Goal: Information Seeking & Learning: Understand process/instructions

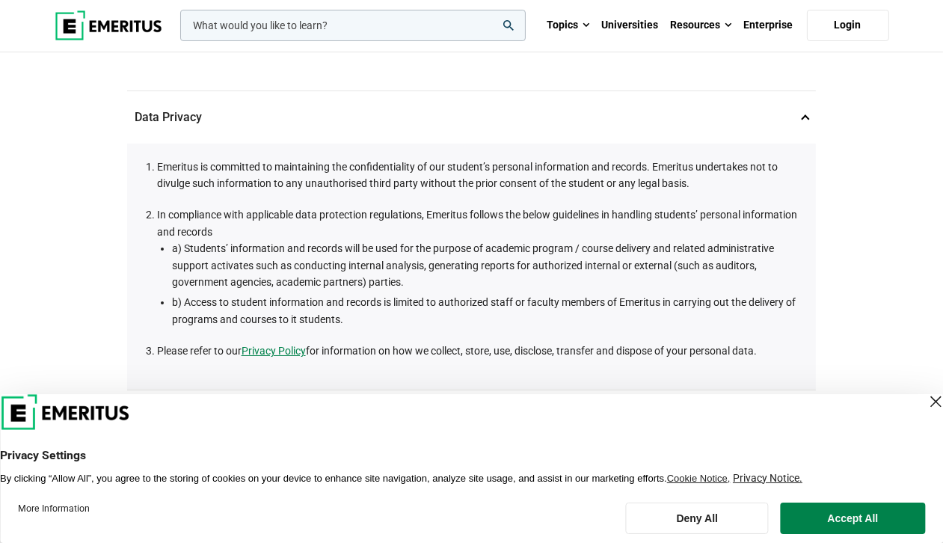
click at [925, 399] on div "Close Layer" at bounding box center [935, 401] width 21 height 21
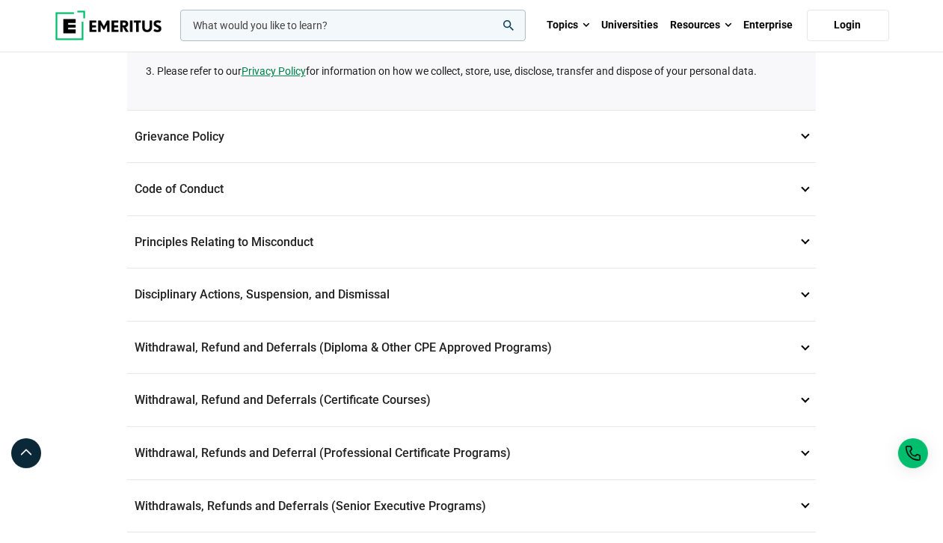
scroll to position [426, 0]
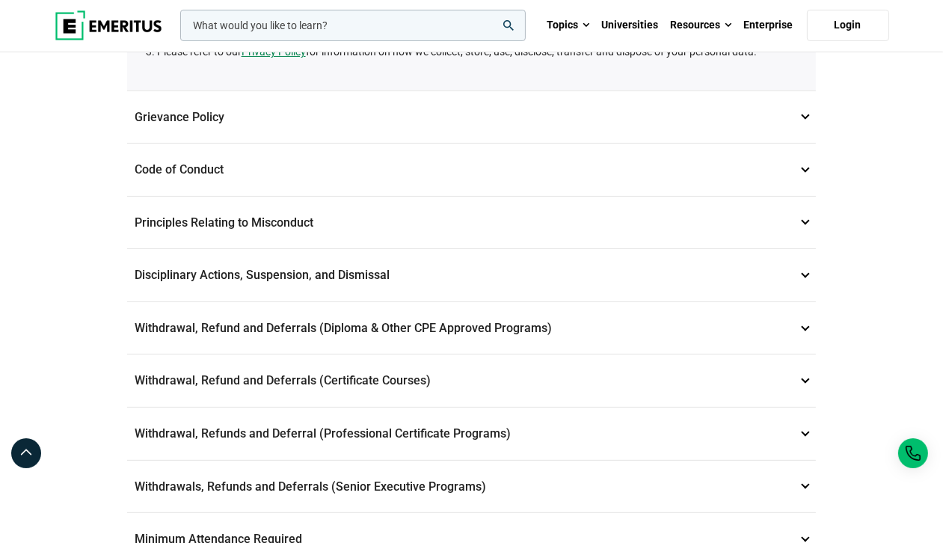
click at [432, 333] on p "Withdrawal, Refund and Deferrals (Diploma & Other CPE Approved Programs) 6" at bounding box center [472, 328] width 690 height 52
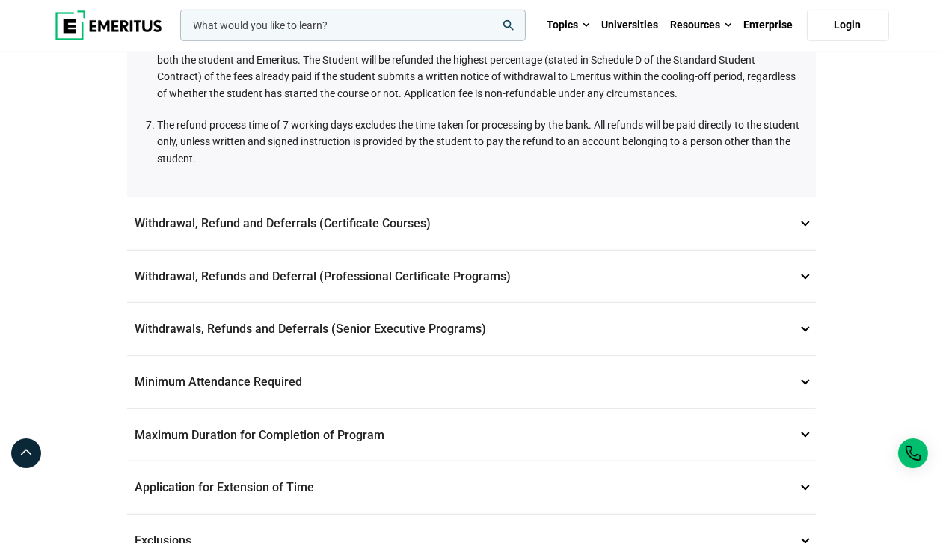
scroll to position [1129, 0]
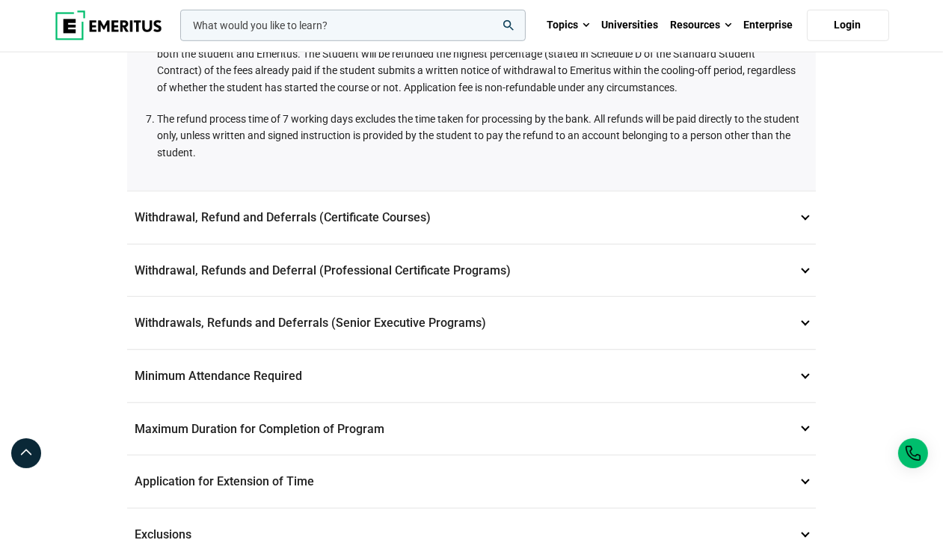
click at [430, 374] on p "Minimum Attendance Required 10" at bounding box center [472, 376] width 690 height 52
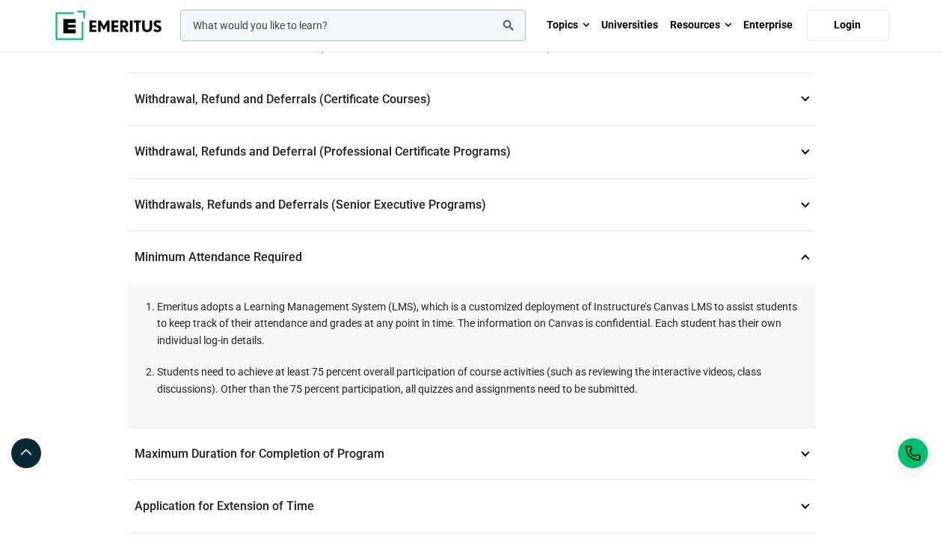
scroll to position [459, 0]
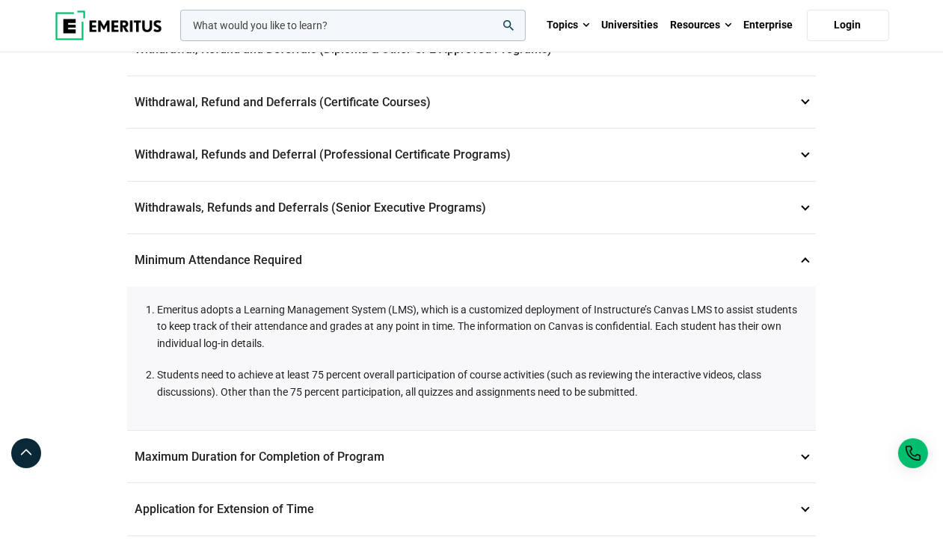
click at [397, 150] on p "Withdrawal, Refunds and Deferral (Professional Certificate Programs) 8" at bounding box center [472, 155] width 690 height 52
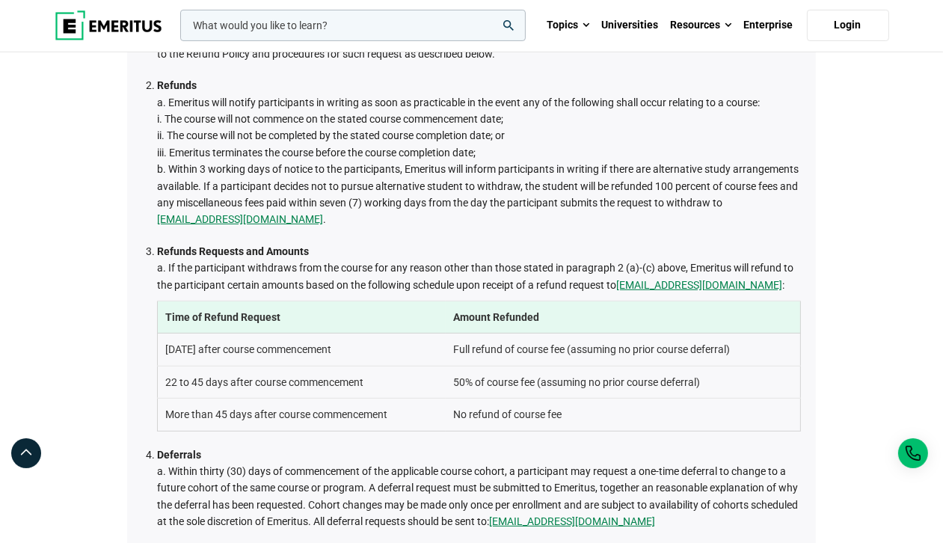
scroll to position [649, 0]
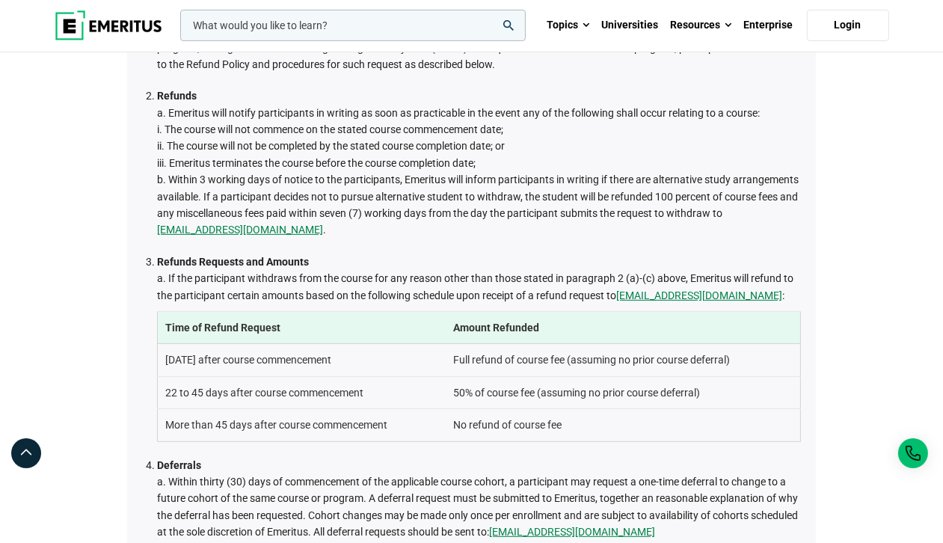
click at [402, 256] on li "Refunds Requests and Amounts a. If the participant withdraws from the course fo…" at bounding box center [479, 348] width 645 height 188
drag, startPoint x: 402, startPoint y: 256, endPoint x: 345, endPoint y: 224, distance: 66.0
click at [345, 224] on li "Refunds a. Emeritus will notify participants in writing as soon as practicable …" at bounding box center [479, 163] width 645 height 151
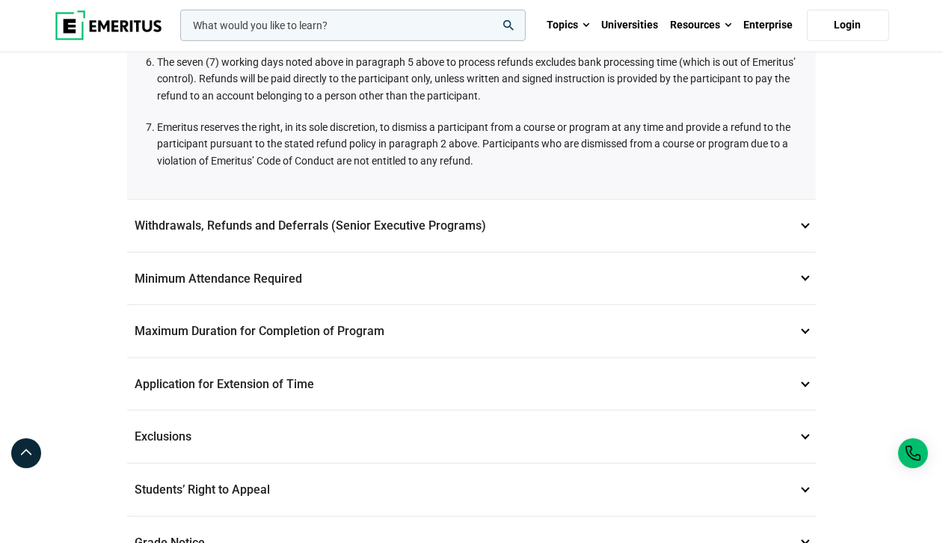
scroll to position [1224, 0]
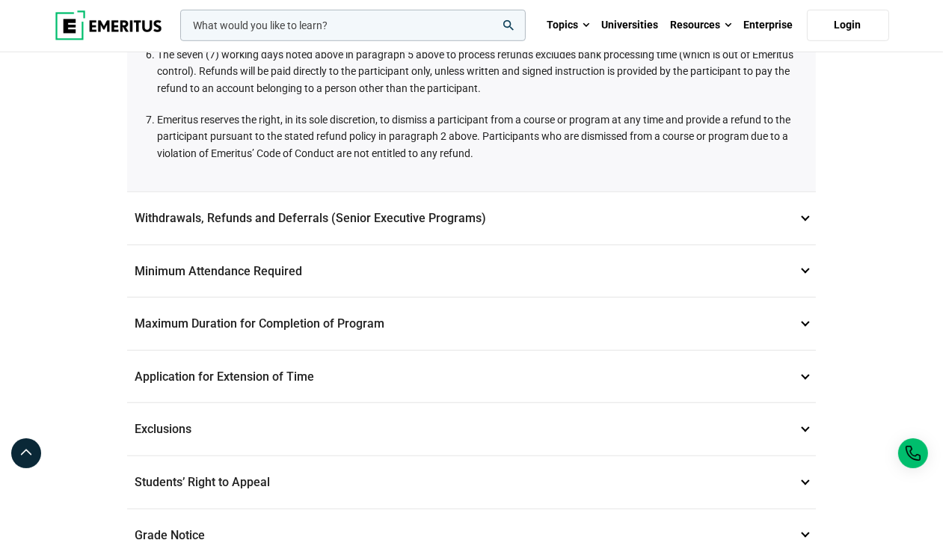
click at [367, 313] on p "Maximum Duration for Completion of Program 11" at bounding box center [472, 324] width 690 height 52
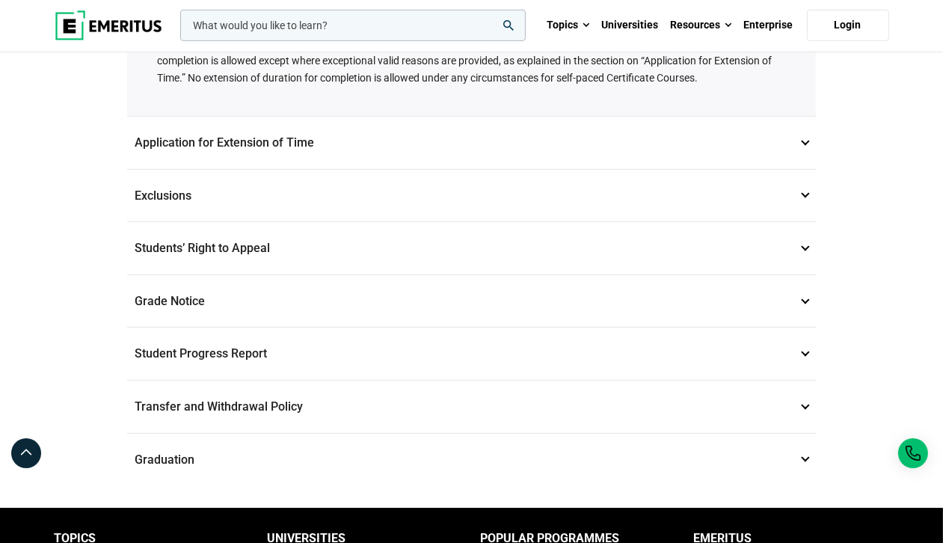
scroll to position [796, 0]
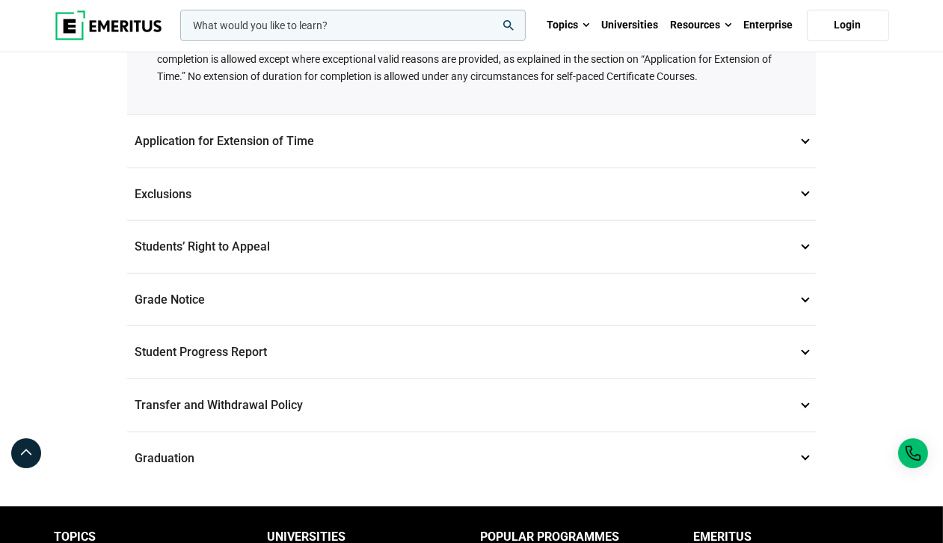
click at [338, 279] on p "Grade Notice 14" at bounding box center [472, 300] width 690 height 52
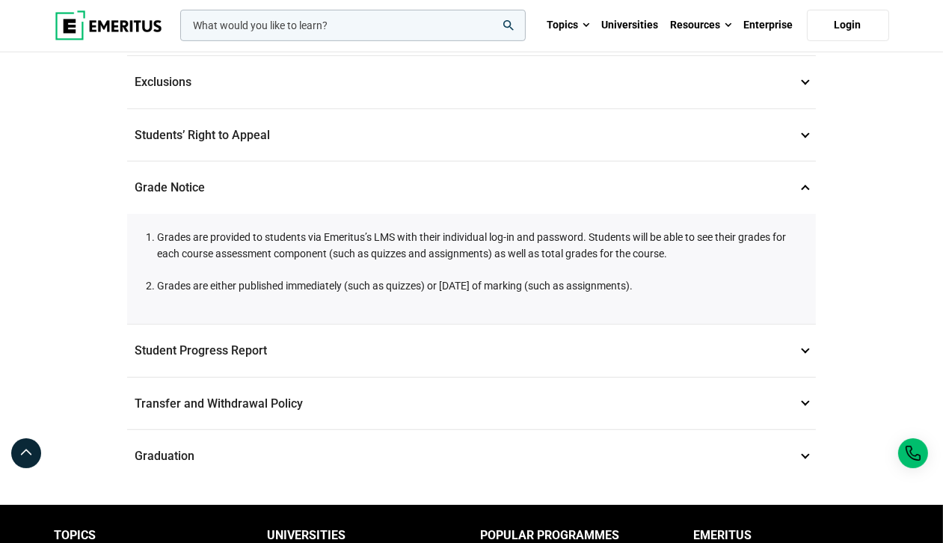
click at [366, 328] on p "Student Progress Report 15" at bounding box center [472, 351] width 690 height 52
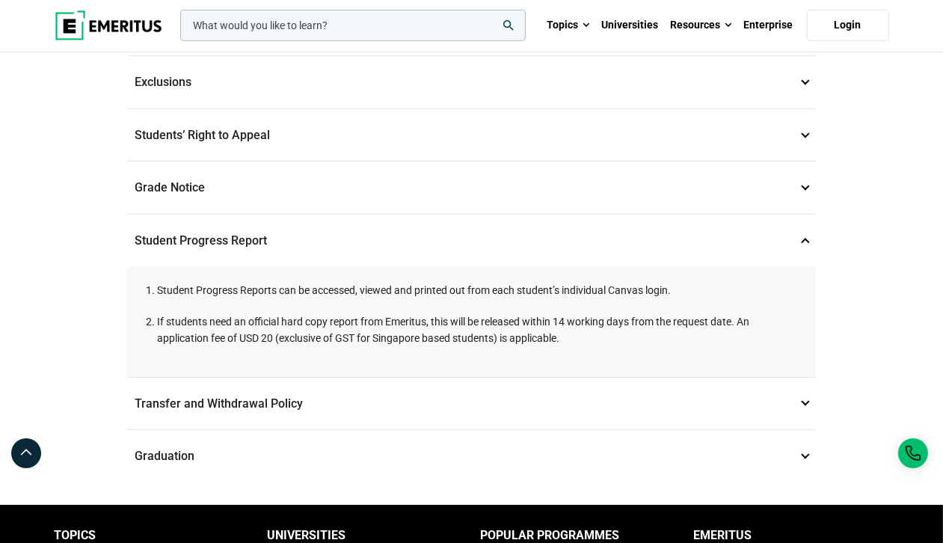
click at [377, 430] on p "Graduation 17" at bounding box center [472, 456] width 690 height 52
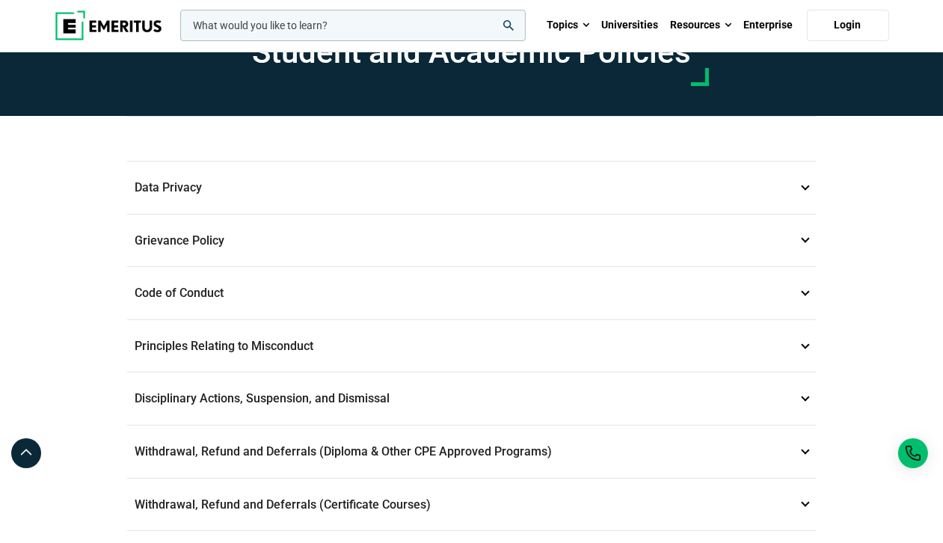
scroll to position [0, 0]
